Goal: Task Accomplishment & Management: Complete application form

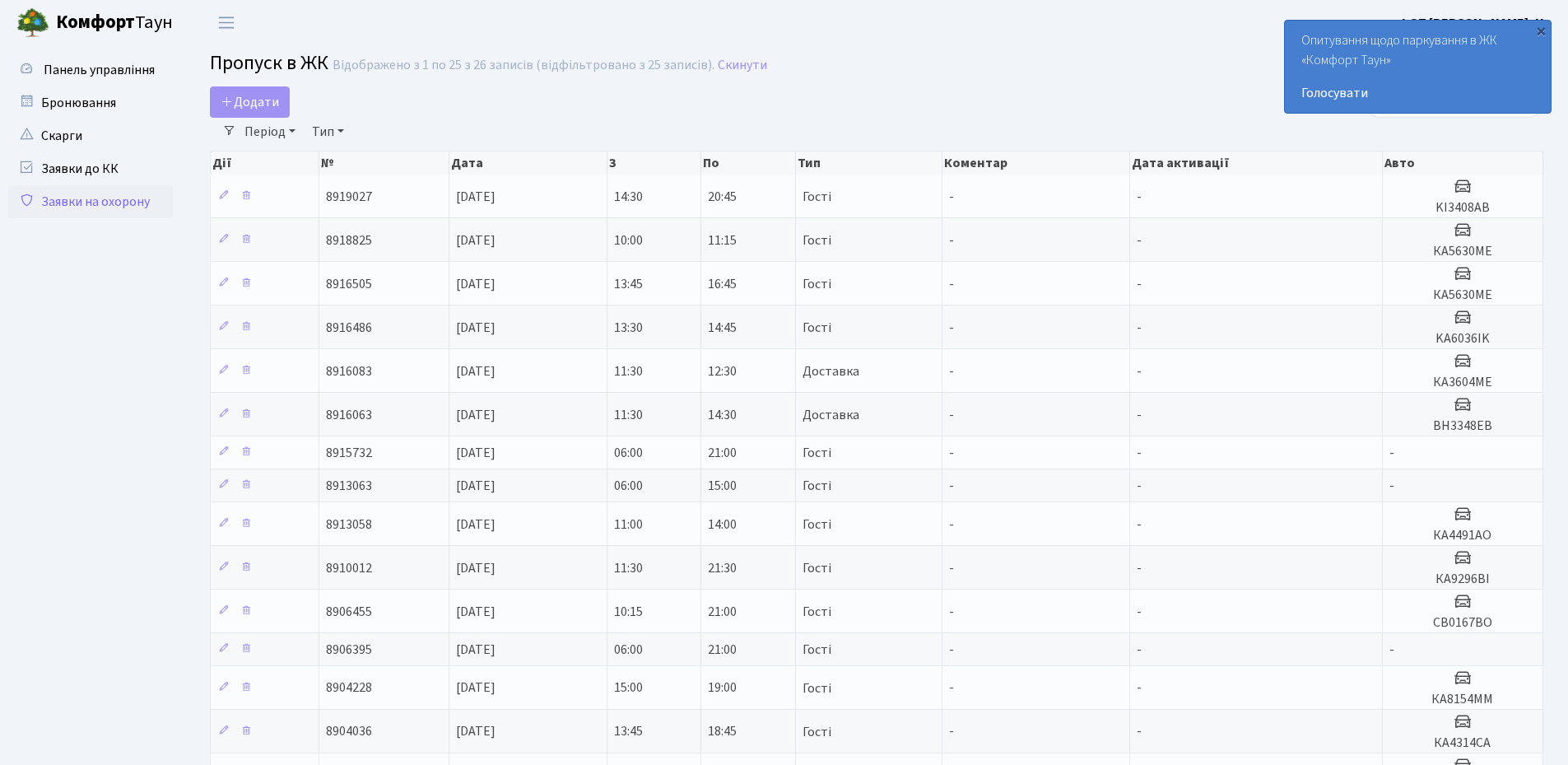
select select "25"
click at [262, 104] on span "Додати" at bounding box center [250, 102] width 59 height 18
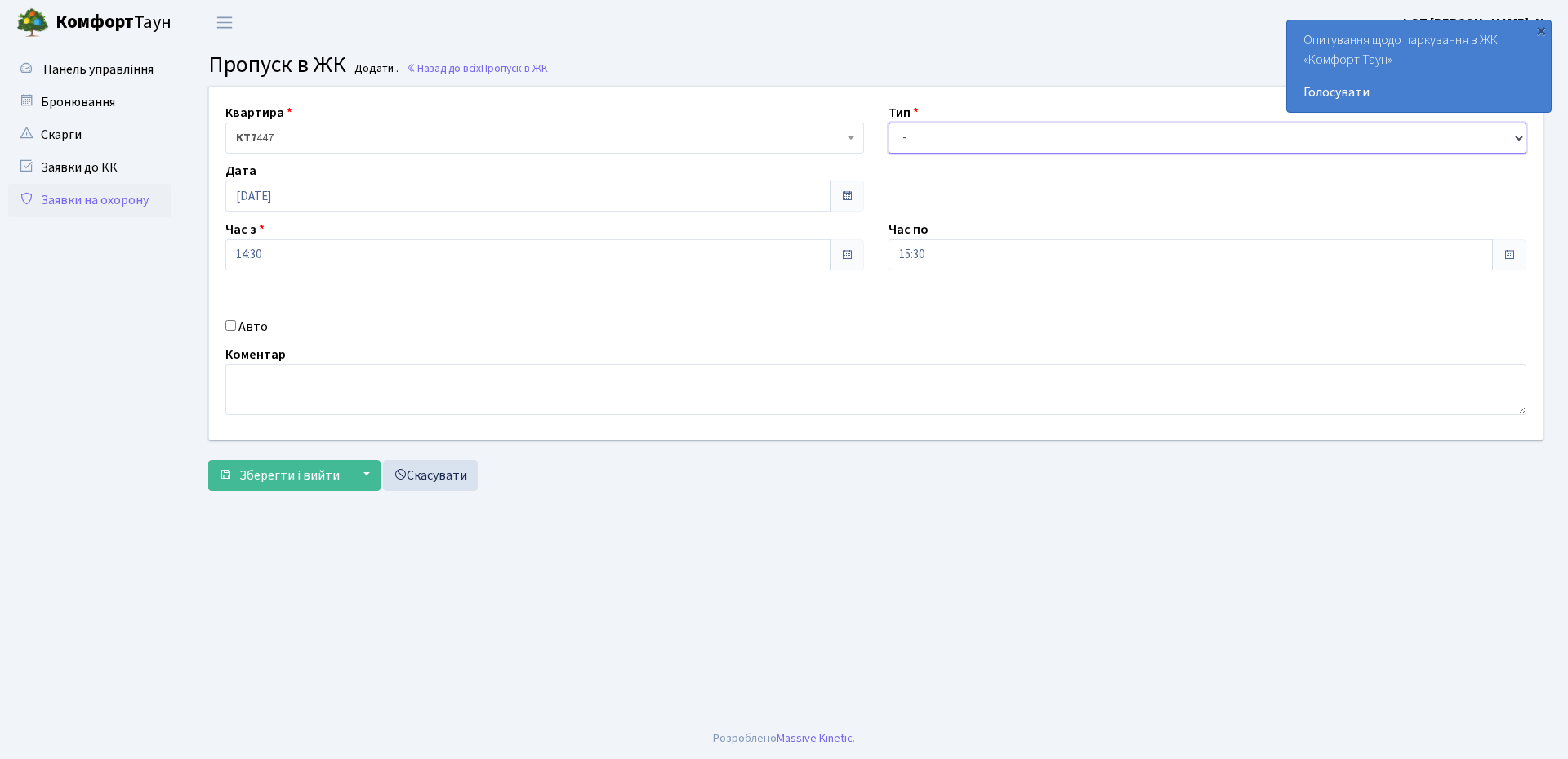
click at [923, 137] on select "- Доставка Таксі Гості Сервіс" at bounding box center [1207, 138] width 638 height 31
select select "3"
click at [889, 122] on select "- Доставка Таксі Гості Сервіс" at bounding box center [1207, 138] width 638 height 31
click at [298, 197] on input "[DATE]" at bounding box center [528, 196] width 605 height 31
click at [297, 380] on td "27" at bounding box center [291, 376] width 25 height 25
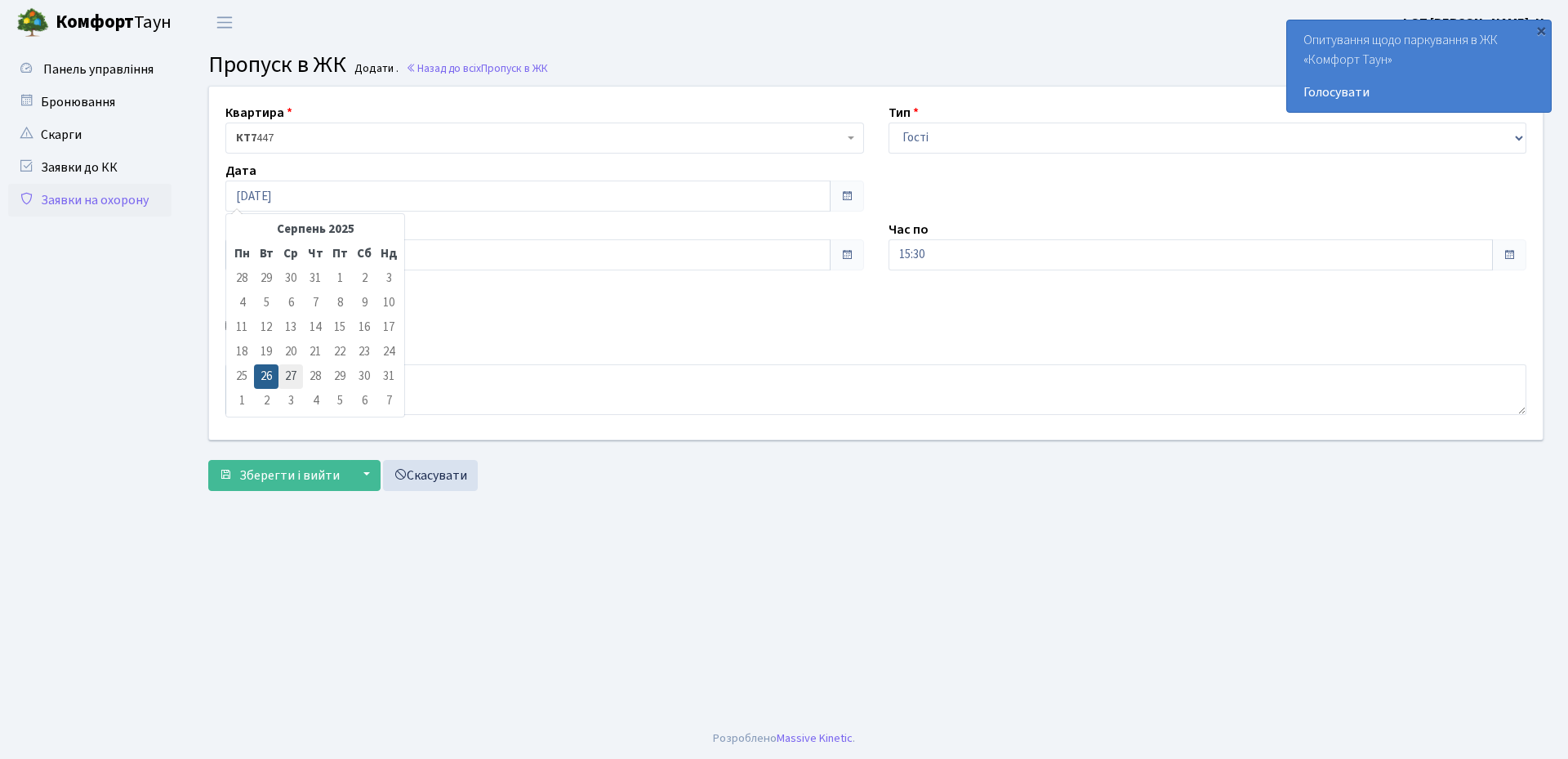
type input "27.08.2025"
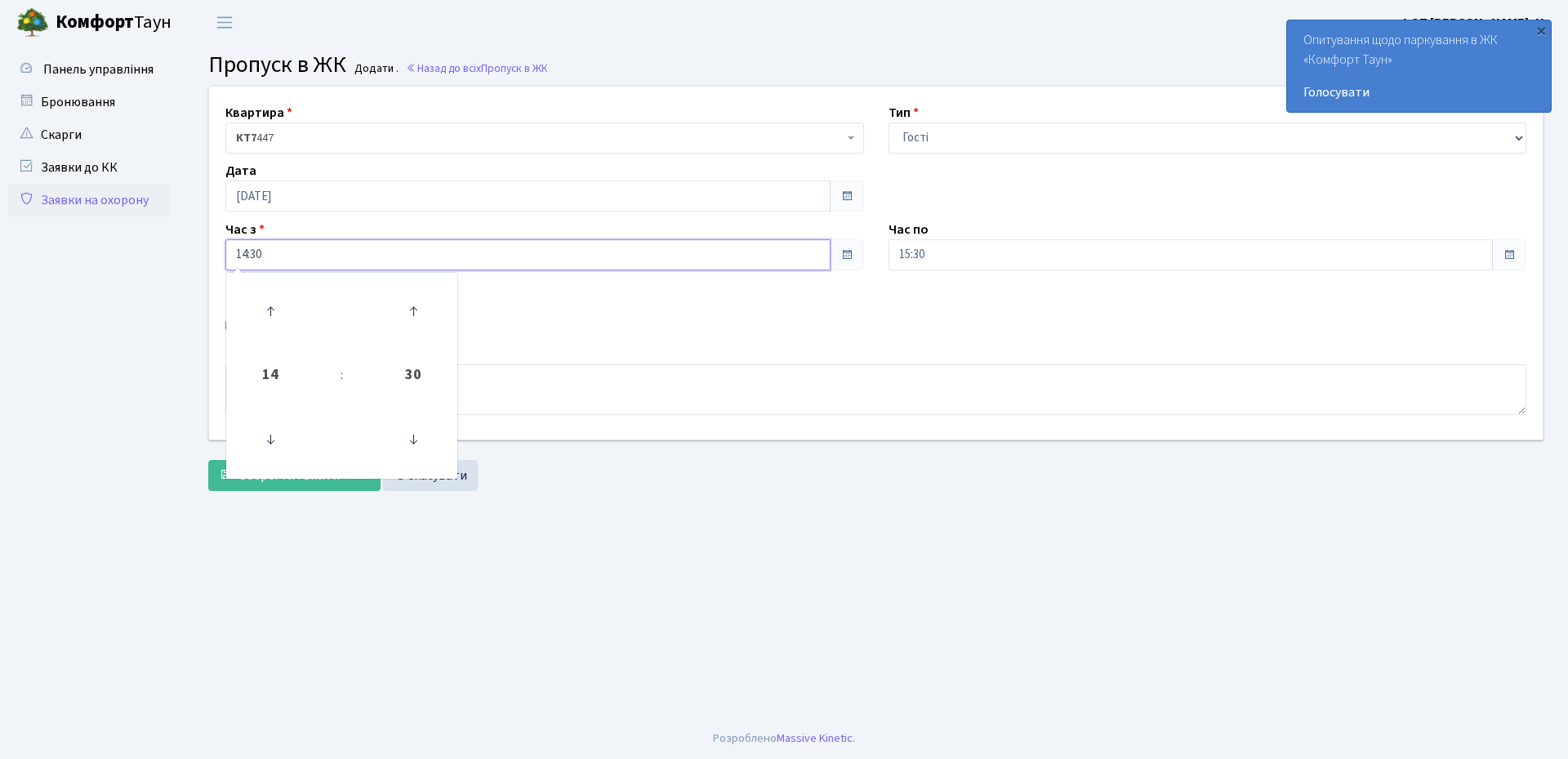
click at [351, 259] on input "14:30" at bounding box center [528, 255] width 605 height 31
click at [272, 434] on icon at bounding box center [270, 439] width 44 height 44
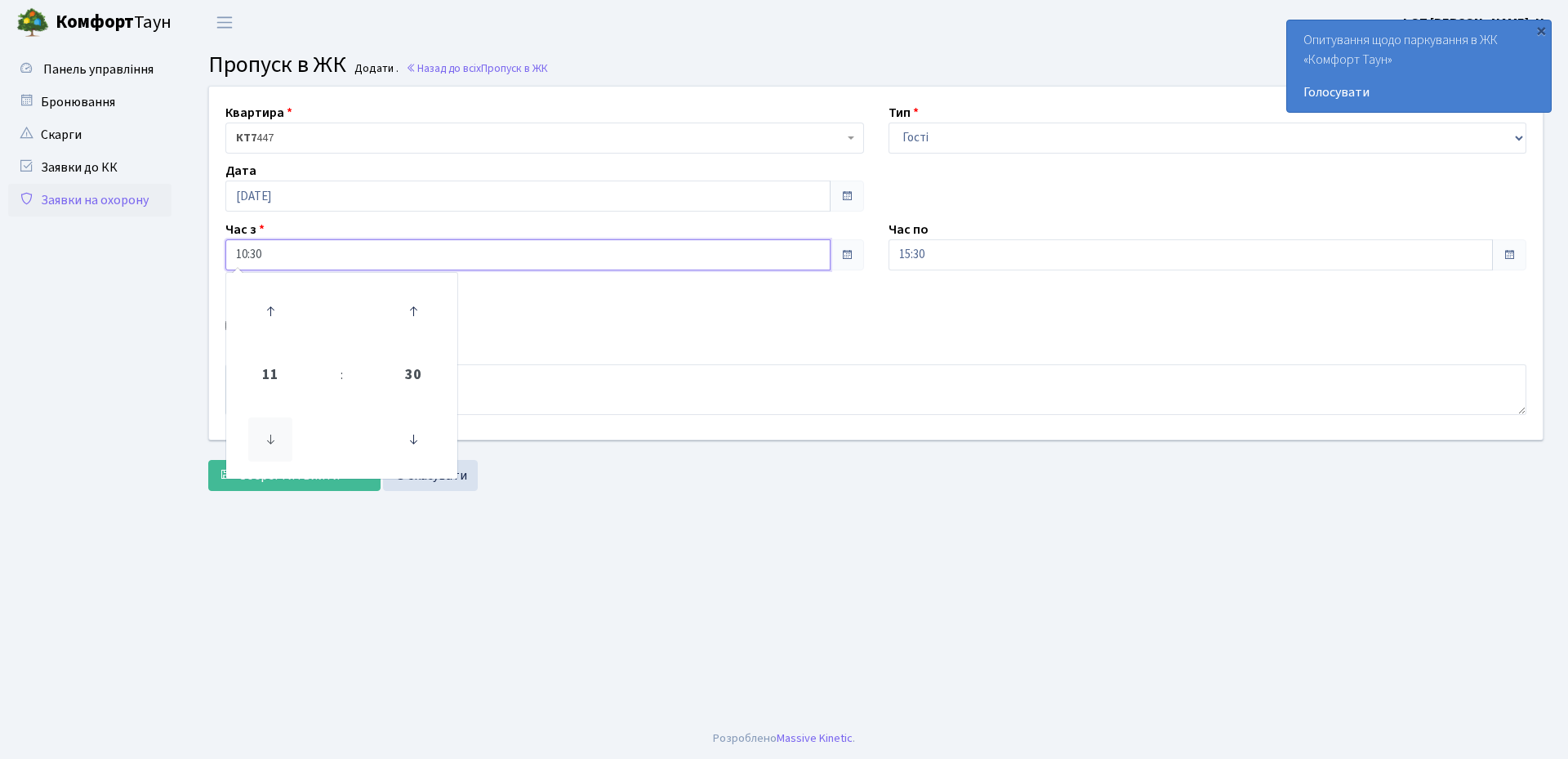
click at [272, 434] on icon at bounding box center [270, 439] width 44 height 44
click at [425, 441] on icon at bounding box center [414, 439] width 44 height 44
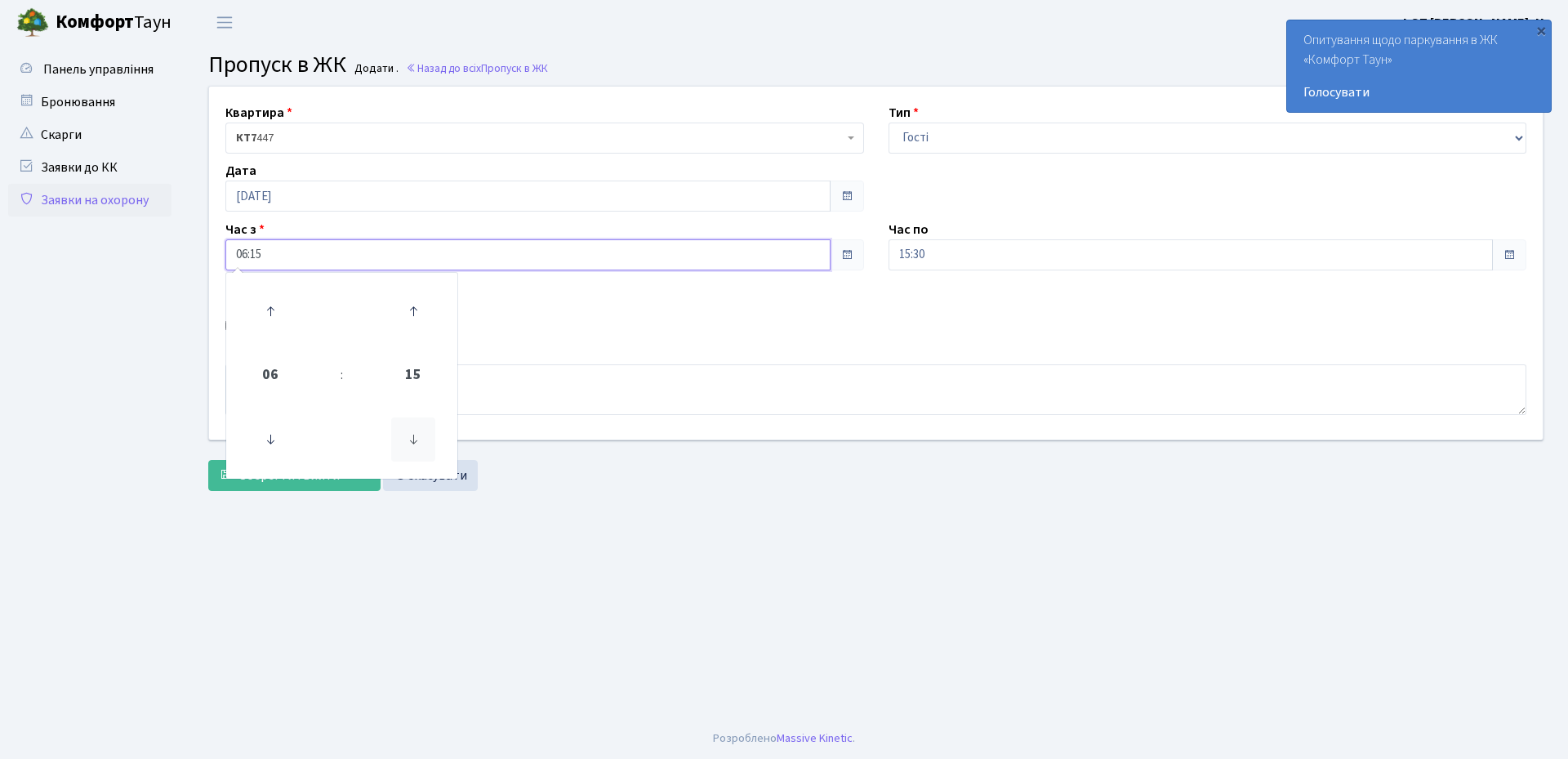
click at [425, 441] on icon at bounding box center [414, 439] width 44 height 44
type input "06:00"
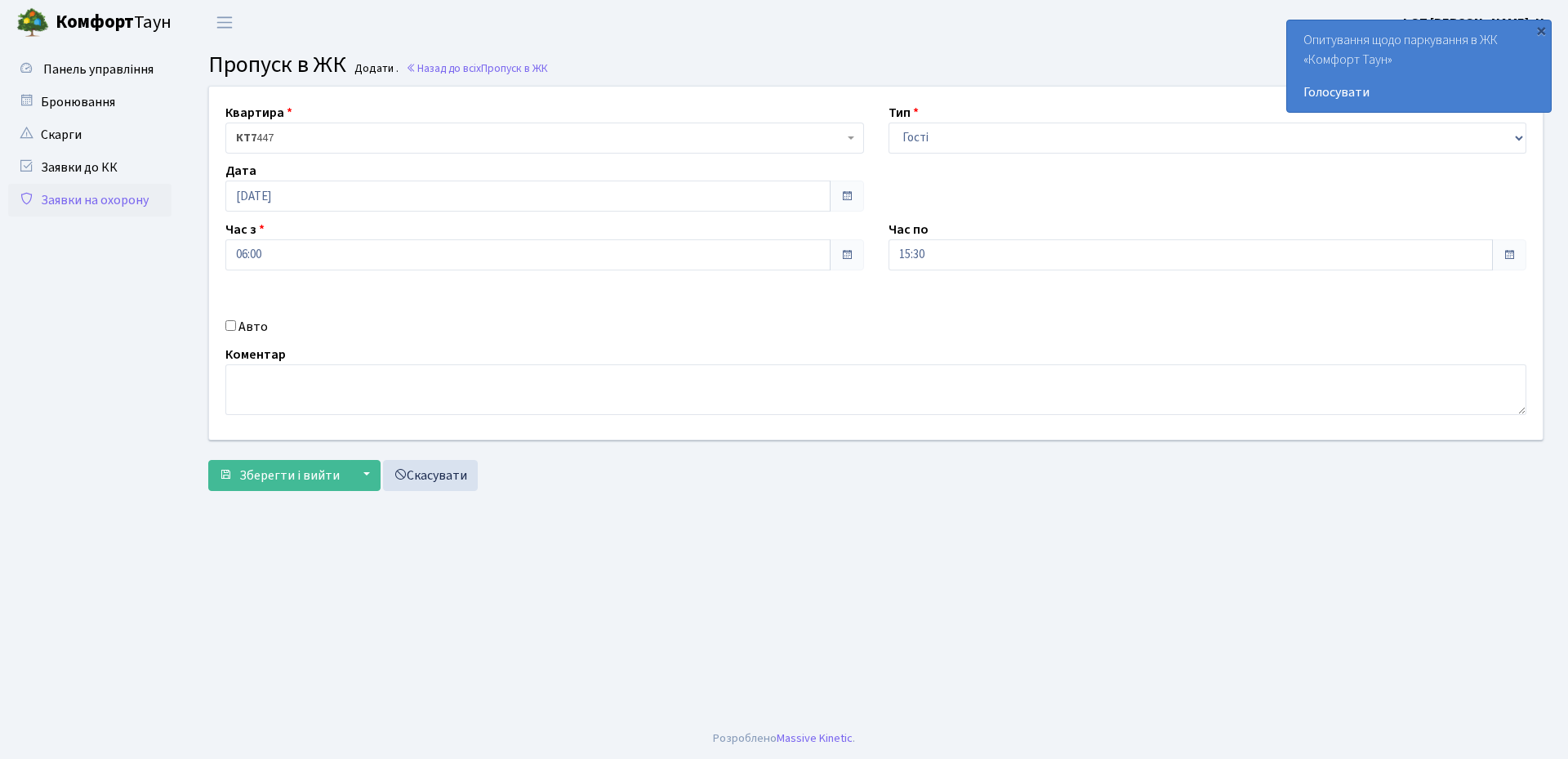
click at [562, 320] on div "Авто" at bounding box center [544, 327] width 663 height 20
click at [959, 250] on input "15:30" at bounding box center [1191, 255] width 605 height 31
click at [932, 316] on icon at bounding box center [933, 311] width 44 height 44
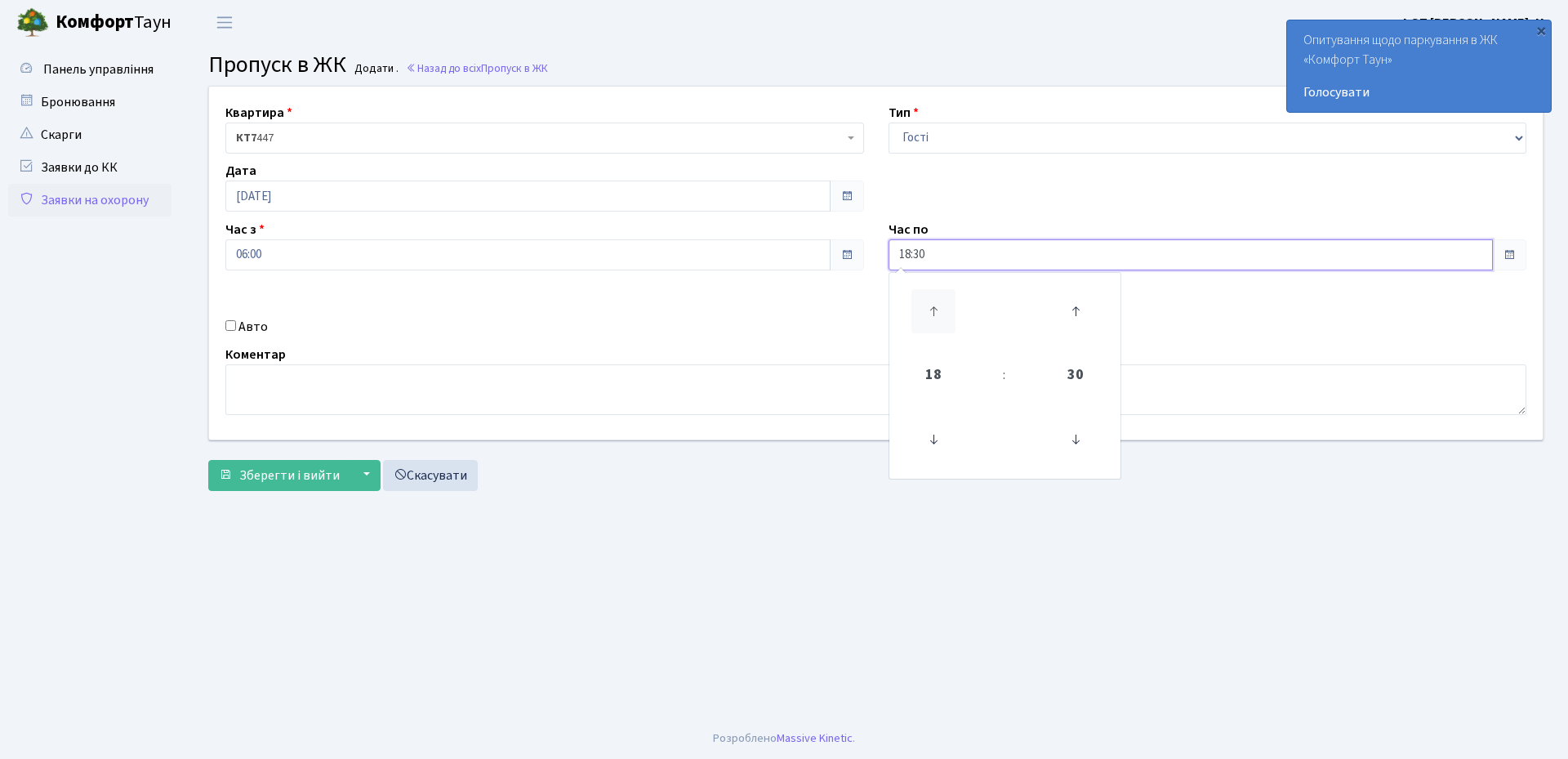
click at [932, 316] on icon at bounding box center [933, 311] width 44 height 44
click at [1078, 438] on icon at bounding box center [1076, 439] width 44 height 44
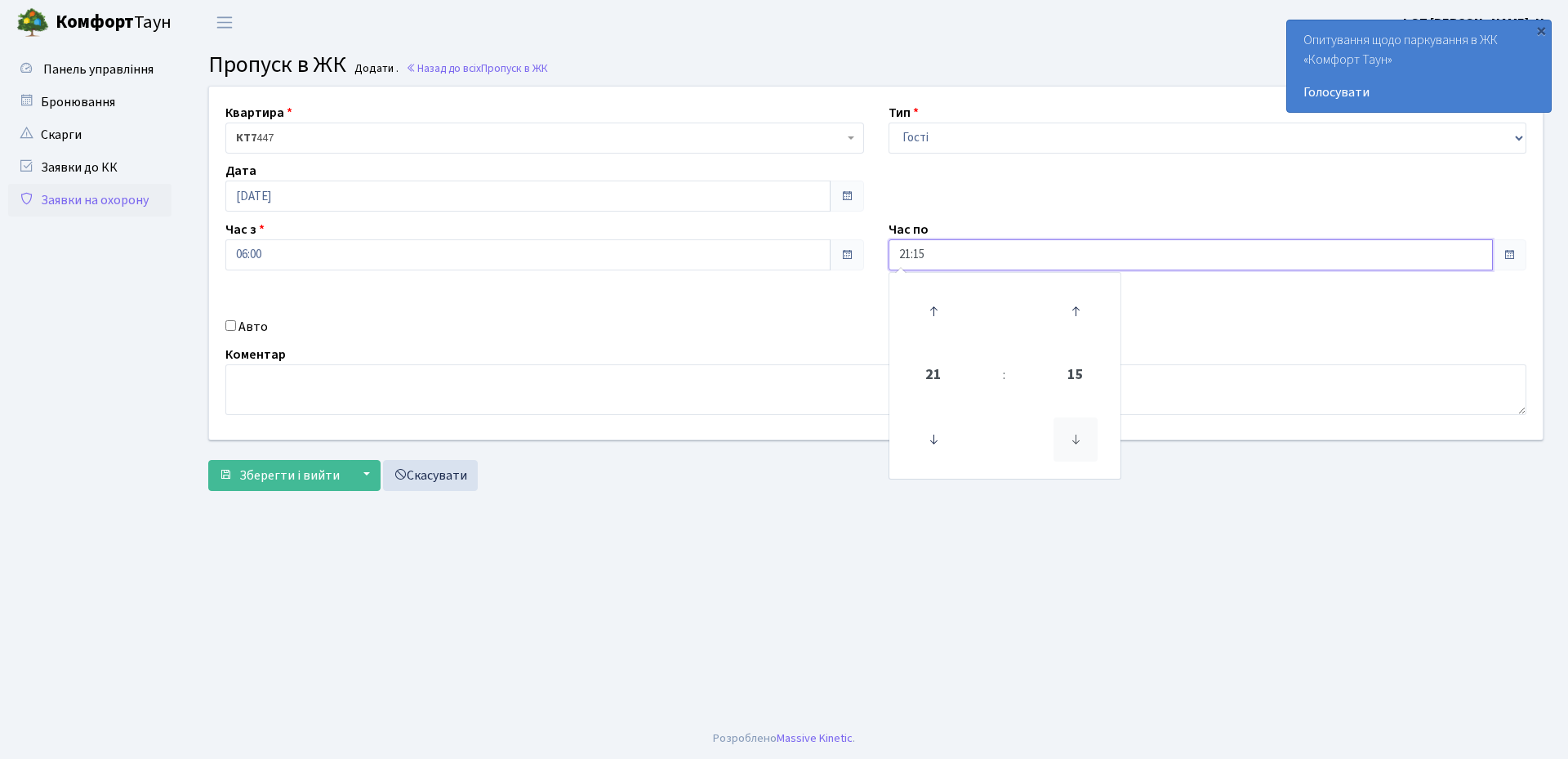
type input "21:00"
click at [786, 364] on textarea at bounding box center [876, 389] width 1301 height 50
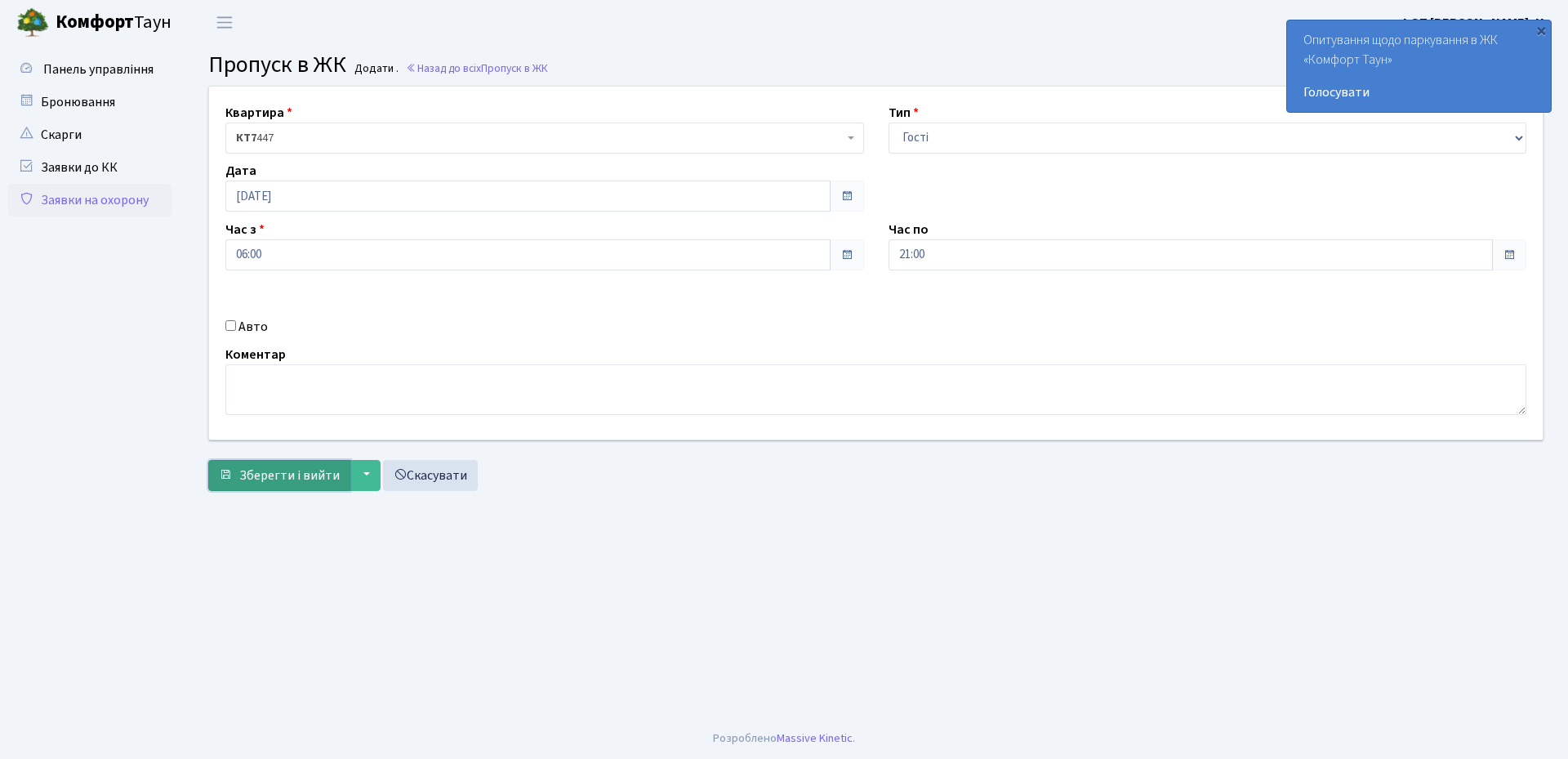
click at [274, 474] on span "Зберегти і вийти" at bounding box center [290, 475] width 101 height 18
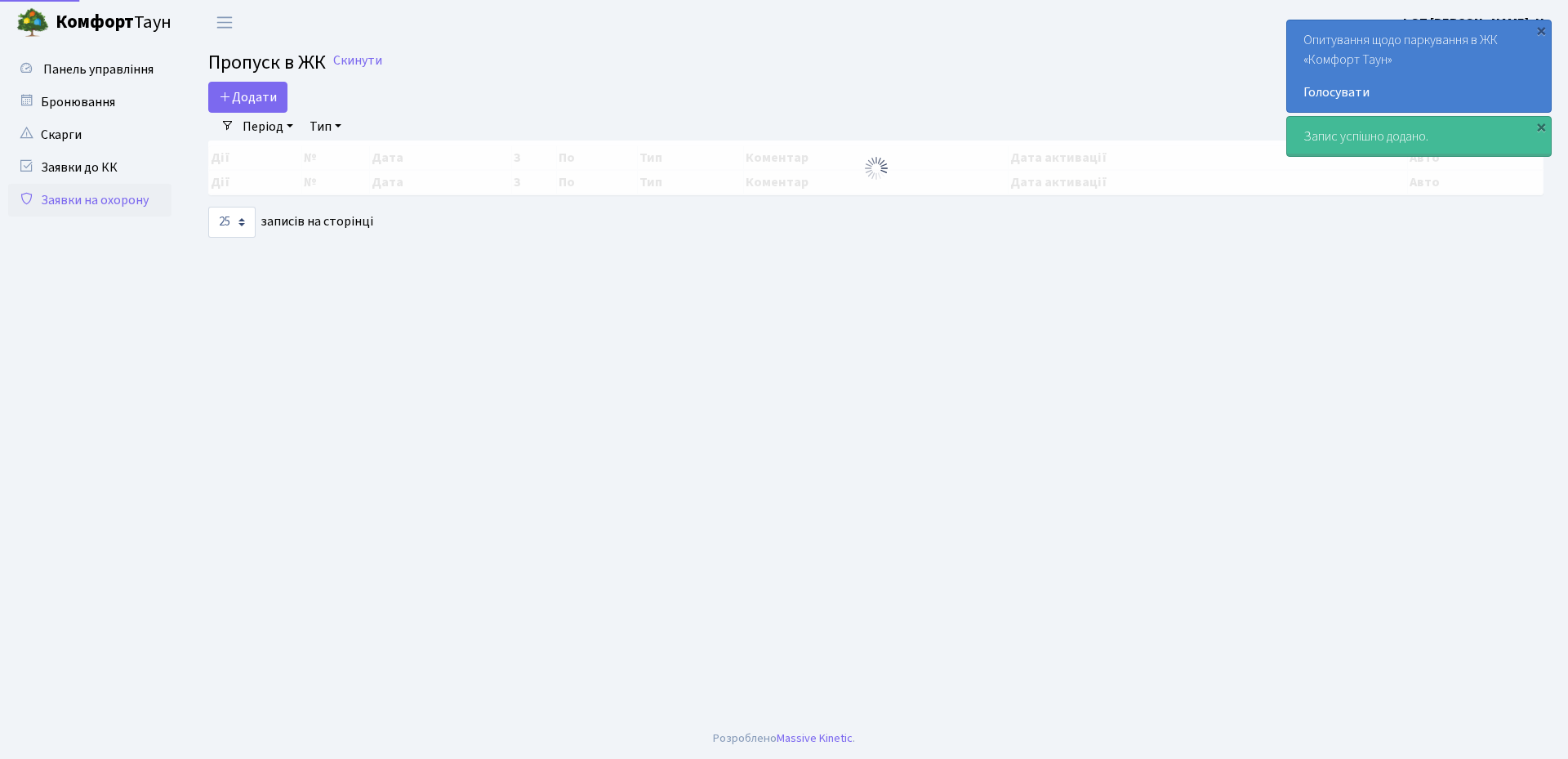
select select "25"
